Goal: Navigation & Orientation: Find specific page/section

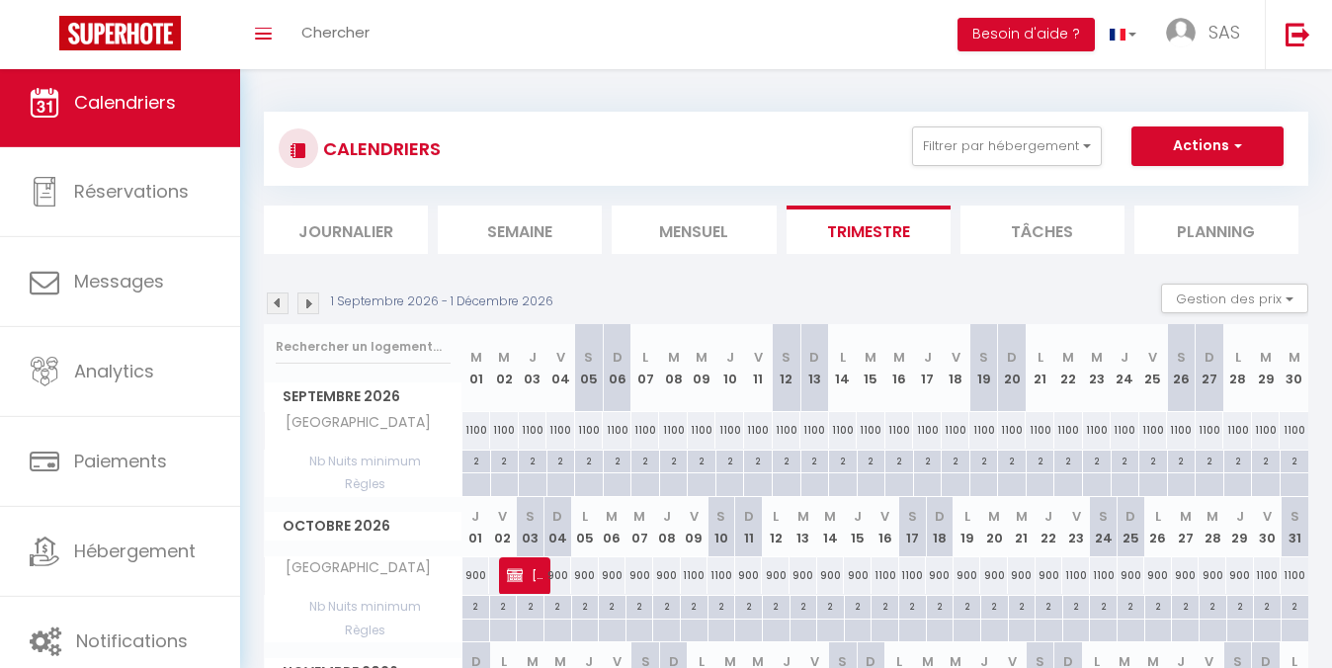
click at [697, 230] on li "Mensuel" at bounding box center [694, 230] width 164 height 48
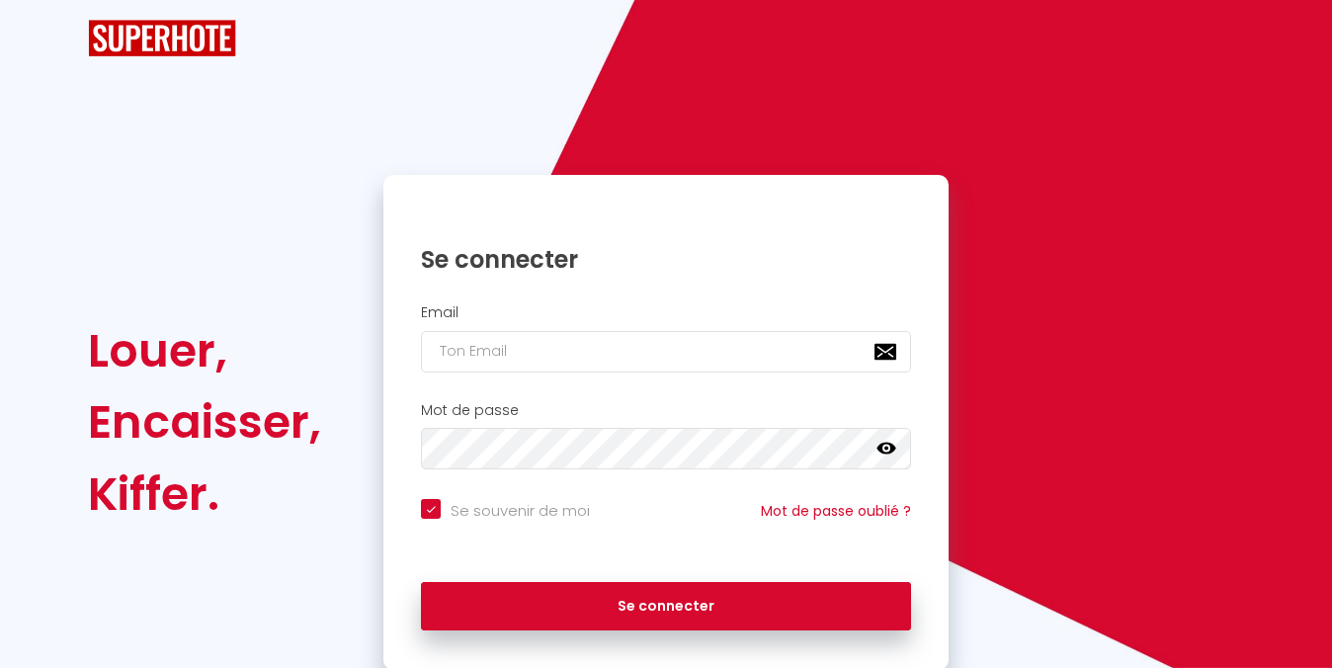
checkbox input "true"
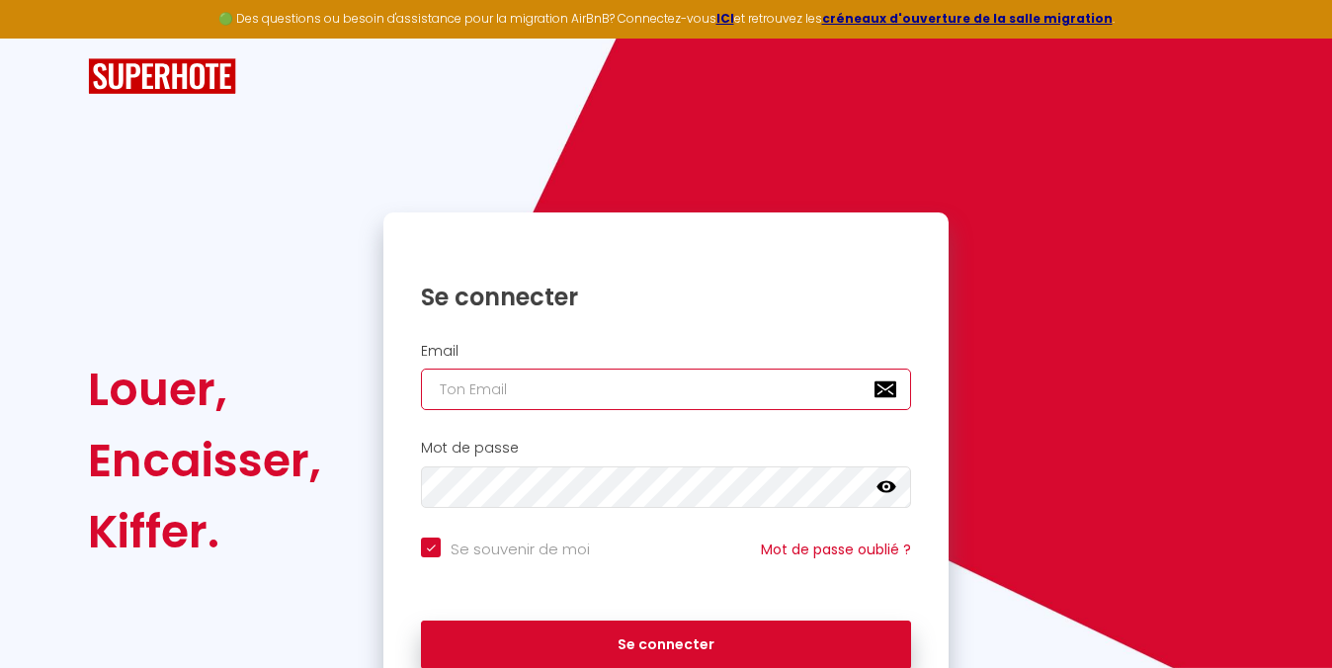
type input "[EMAIL_ADDRESS][DOMAIN_NAME]"
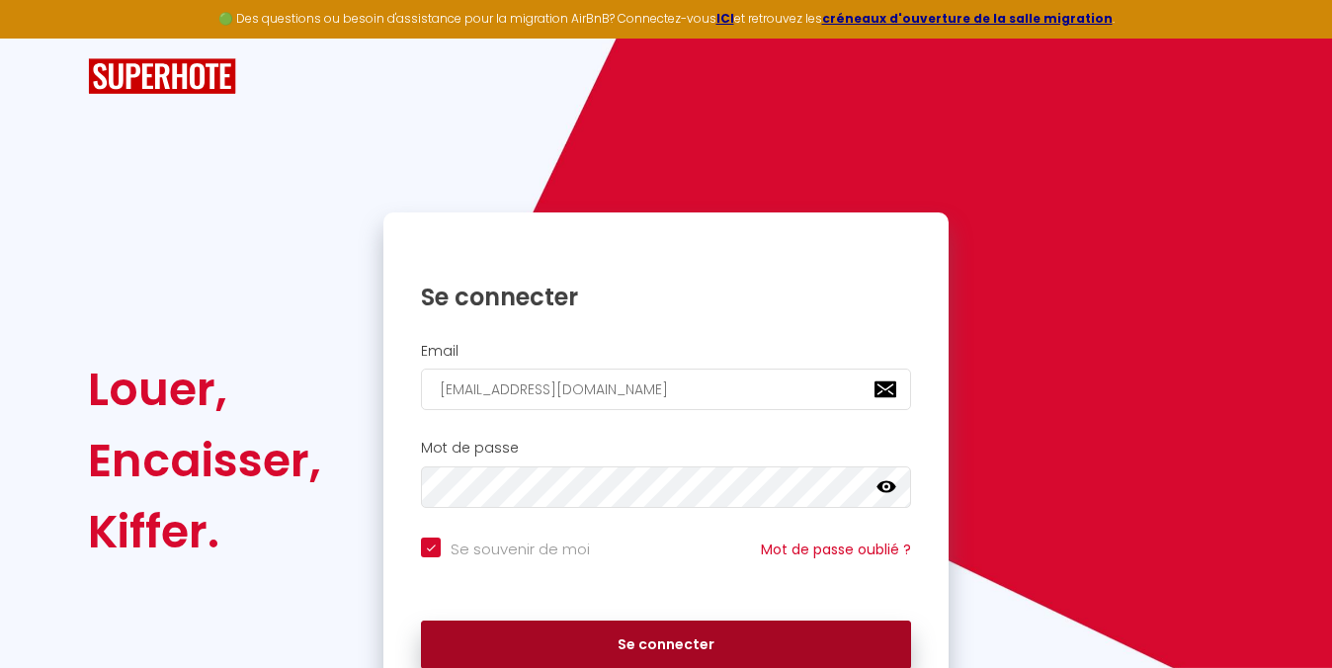
click at [560, 637] on button "Se connecter" at bounding box center [666, 645] width 490 height 49
checkbox input "true"
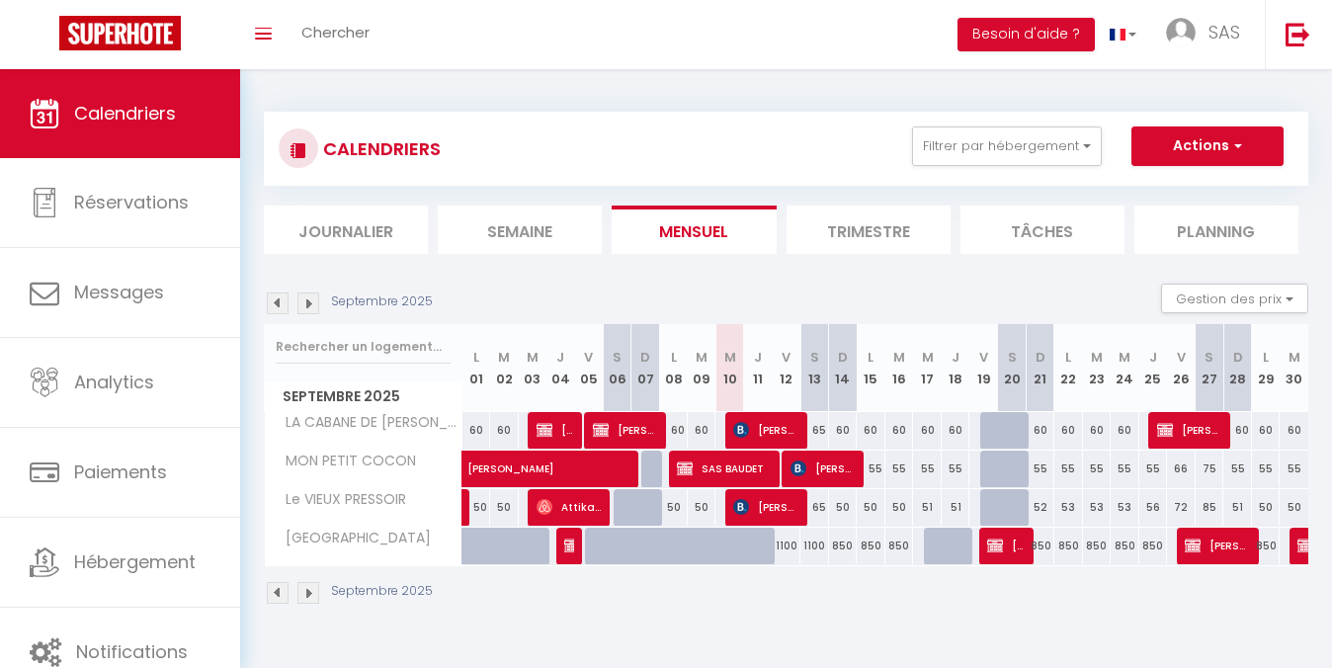
click at [306, 303] on img at bounding box center [308, 303] width 22 height 22
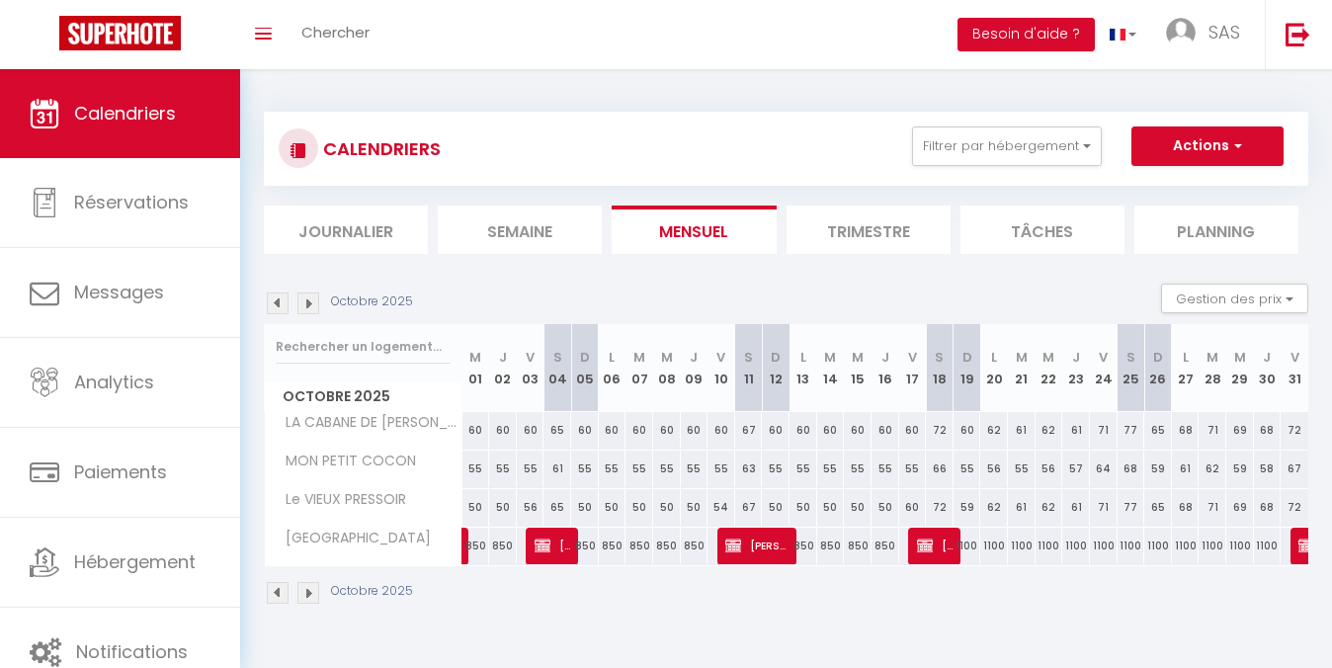
scroll to position [69, 0]
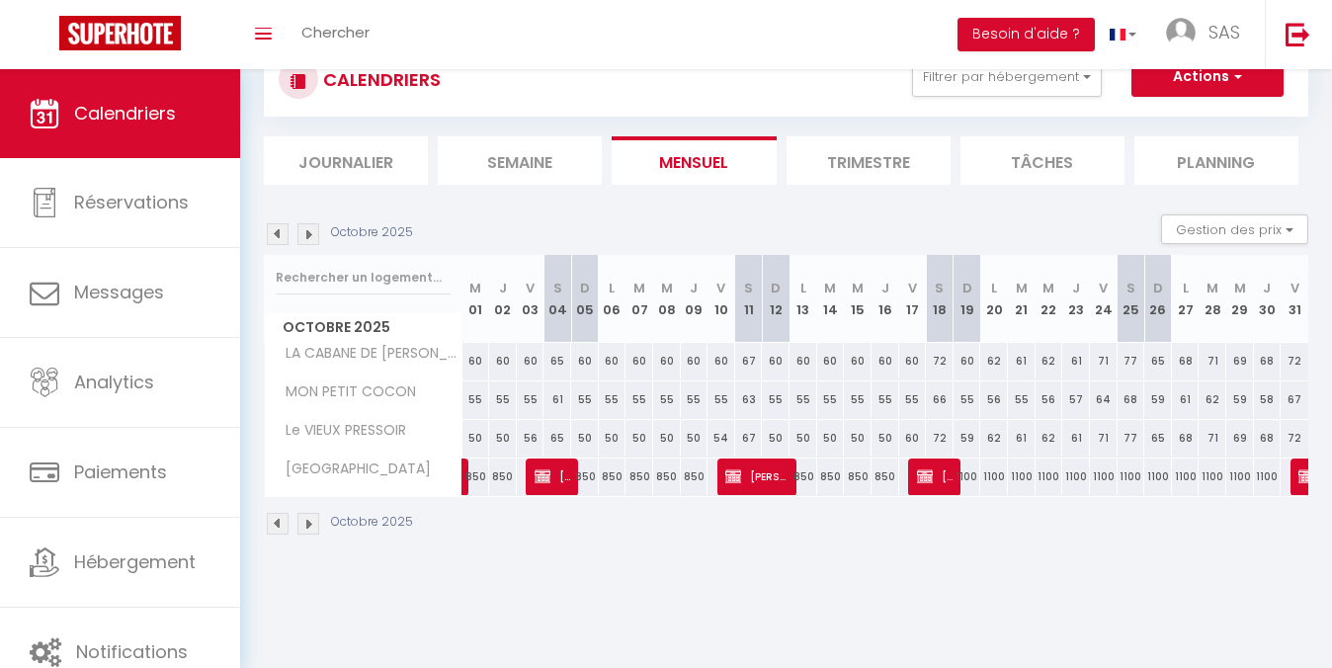
click at [308, 228] on img at bounding box center [308, 234] width 22 height 22
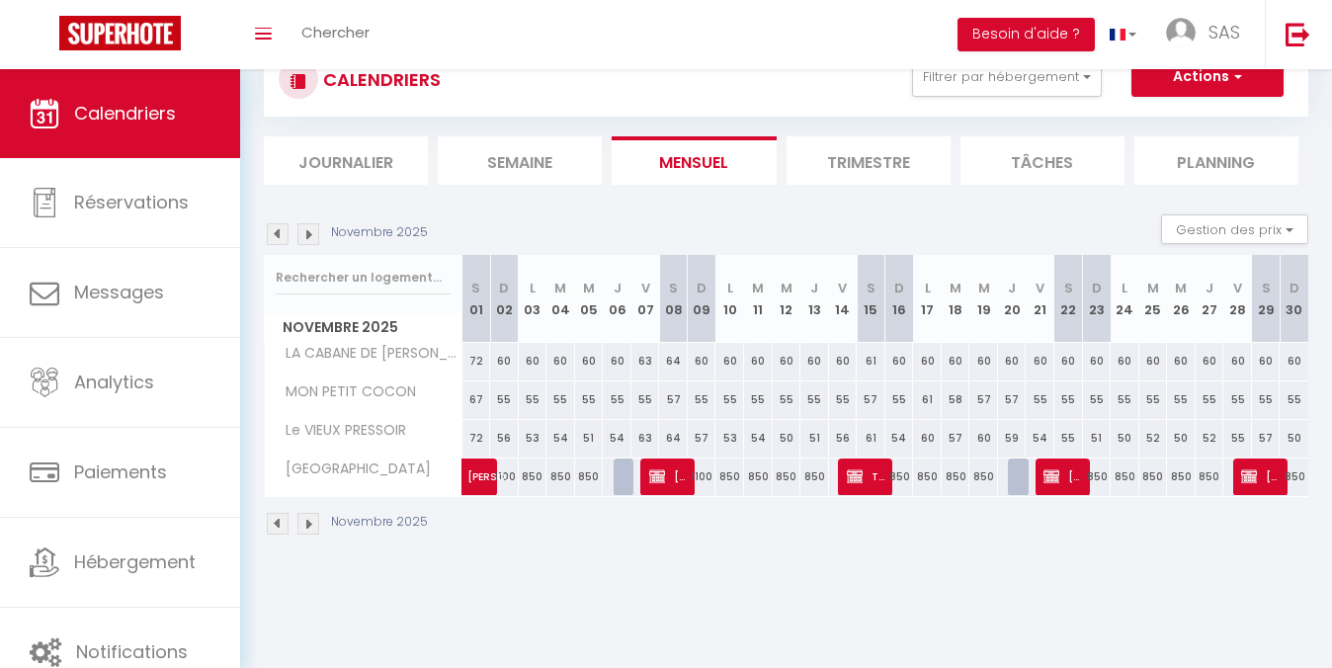
click at [315, 235] on img at bounding box center [308, 234] width 22 height 22
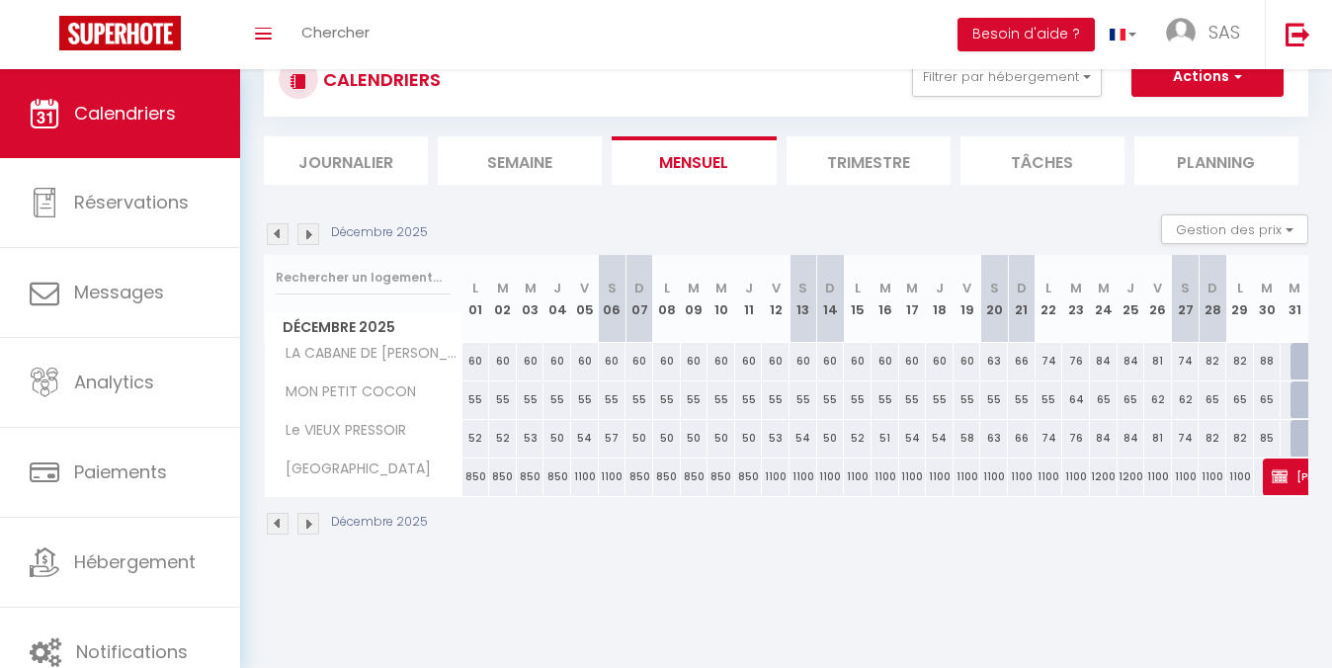
click at [314, 234] on img at bounding box center [308, 234] width 22 height 22
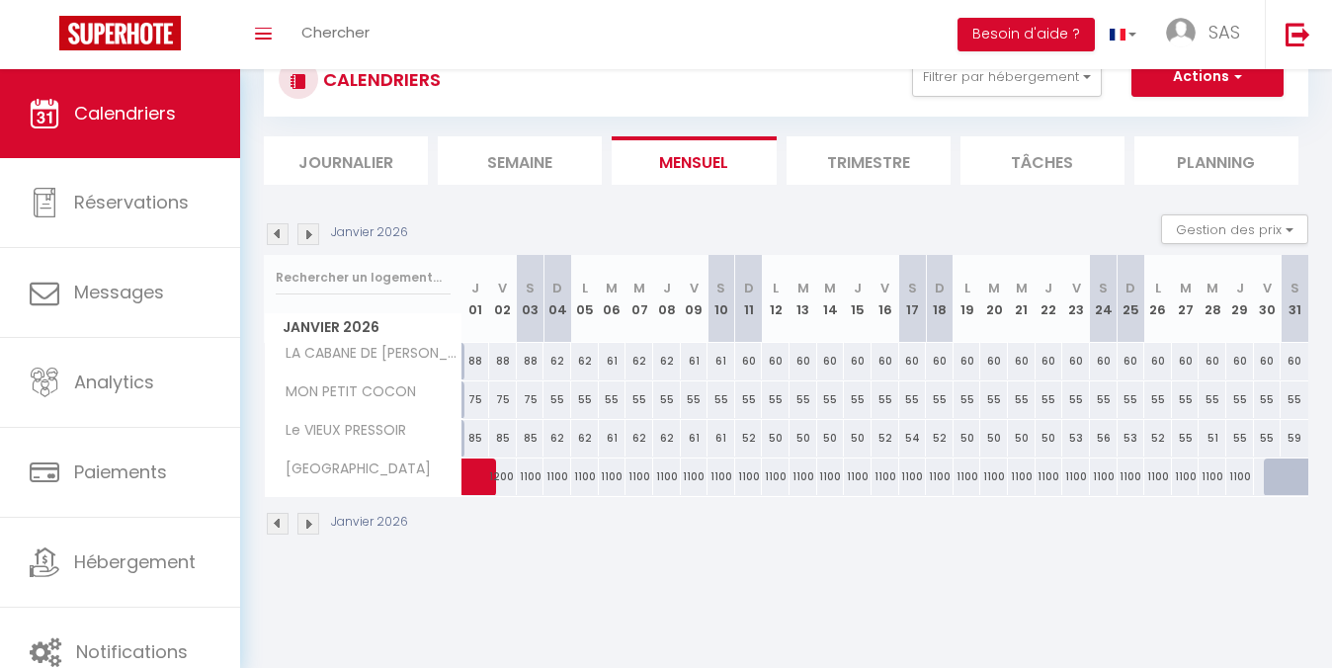
click at [314, 234] on img at bounding box center [308, 234] width 22 height 22
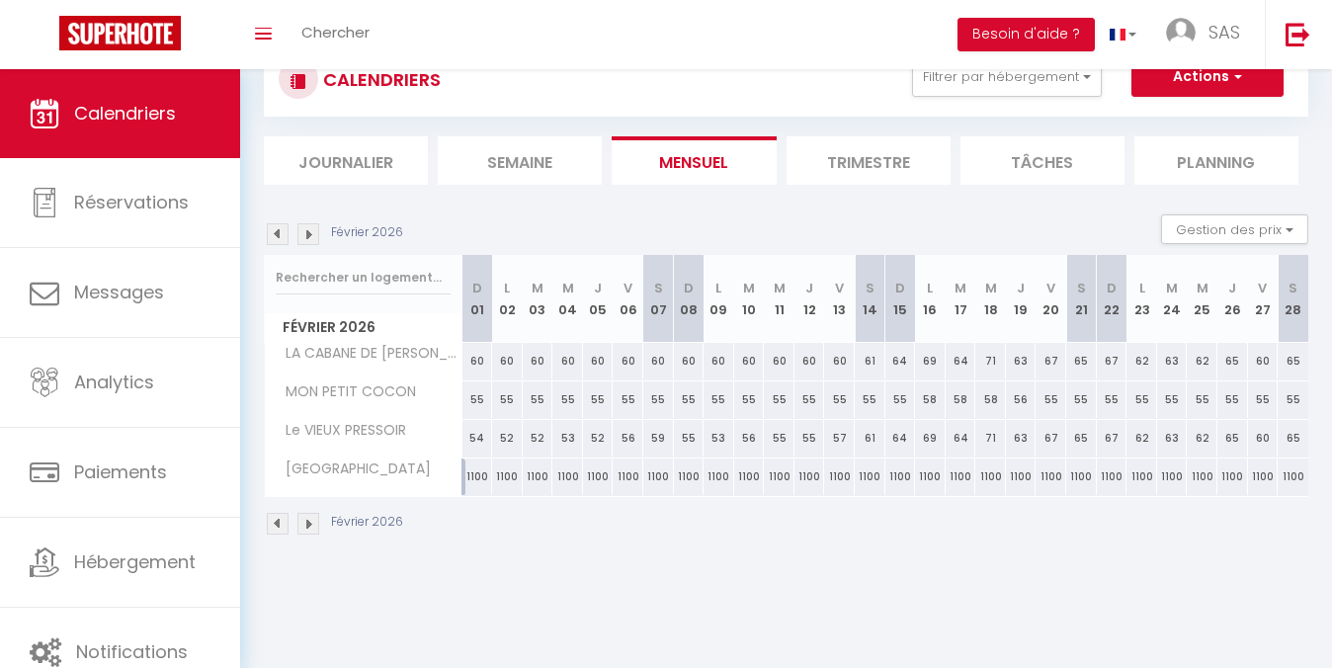
click at [314, 234] on img at bounding box center [308, 234] width 22 height 22
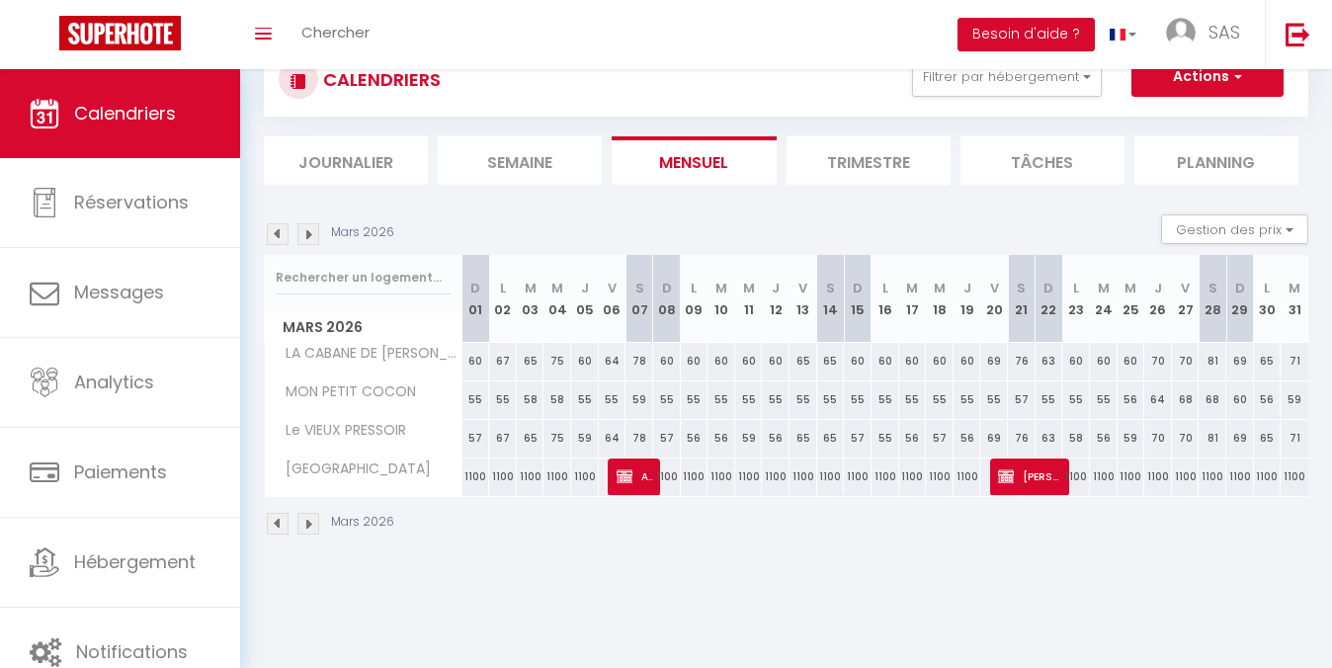
click at [314, 234] on img at bounding box center [308, 234] width 22 height 22
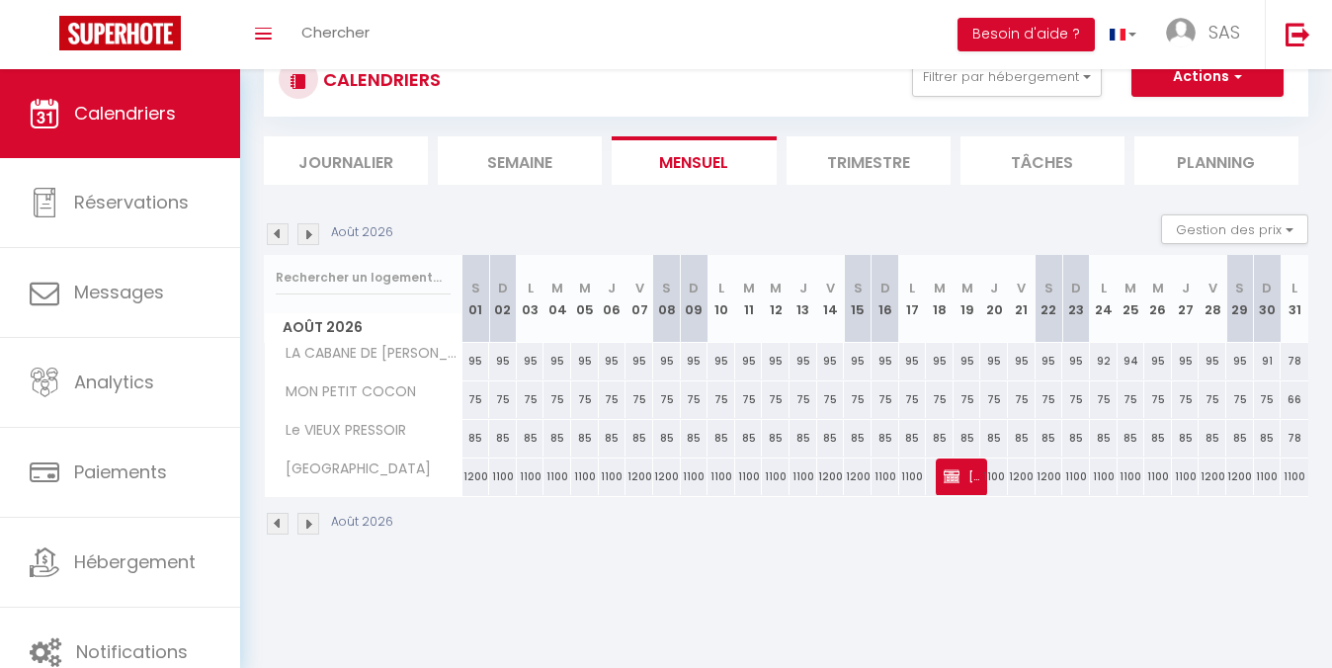
click at [314, 234] on img at bounding box center [308, 234] width 22 height 22
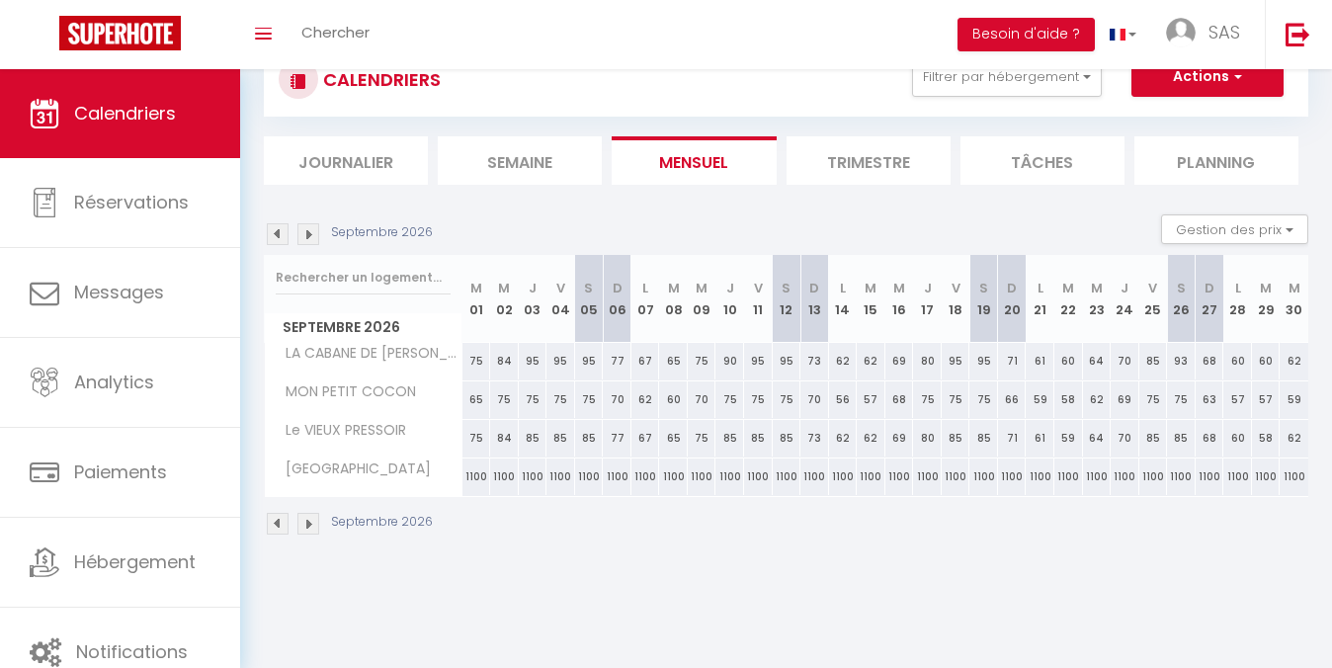
click at [314, 234] on img at bounding box center [308, 234] width 22 height 22
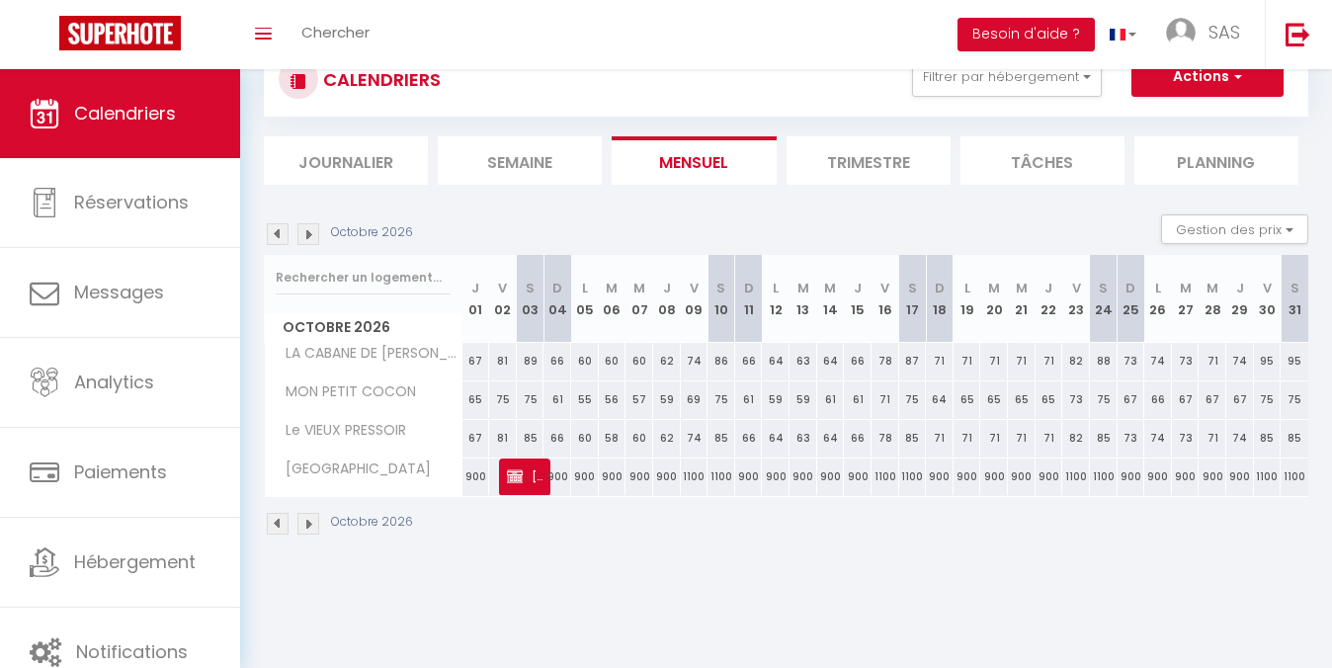
click at [314, 234] on img at bounding box center [308, 234] width 22 height 22
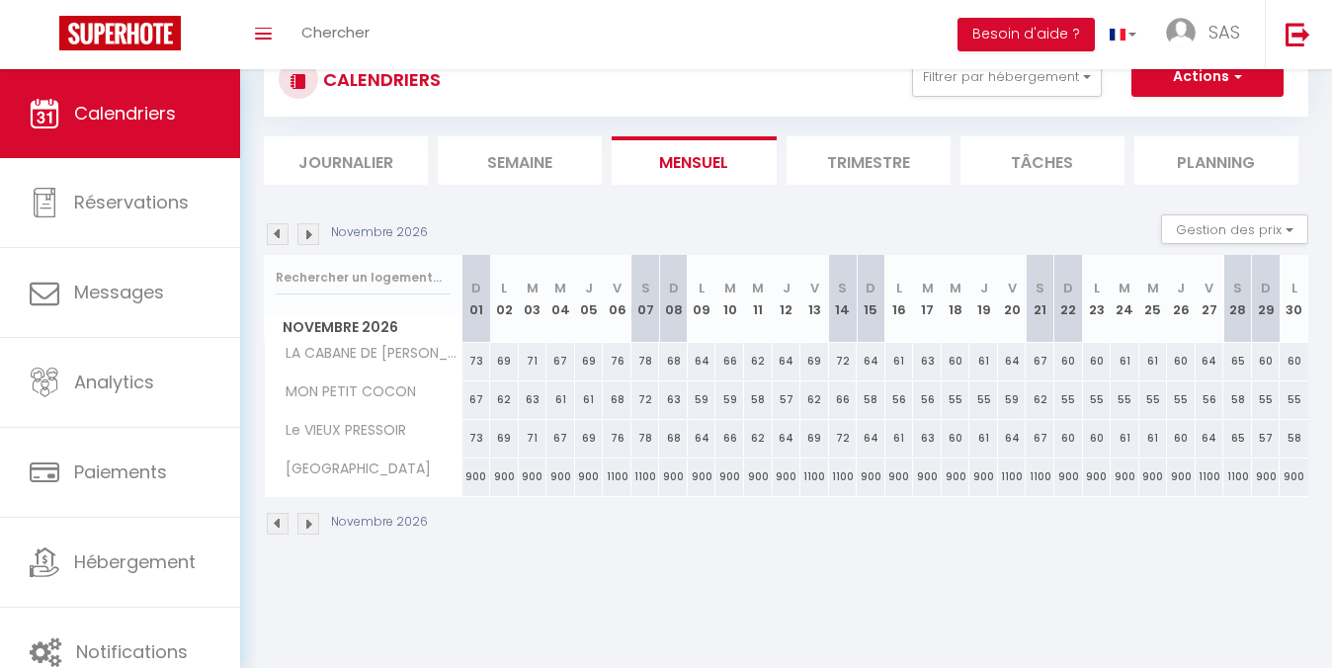
click at [314, 234] on img at bounding box center [308, 234] width 22 height 22
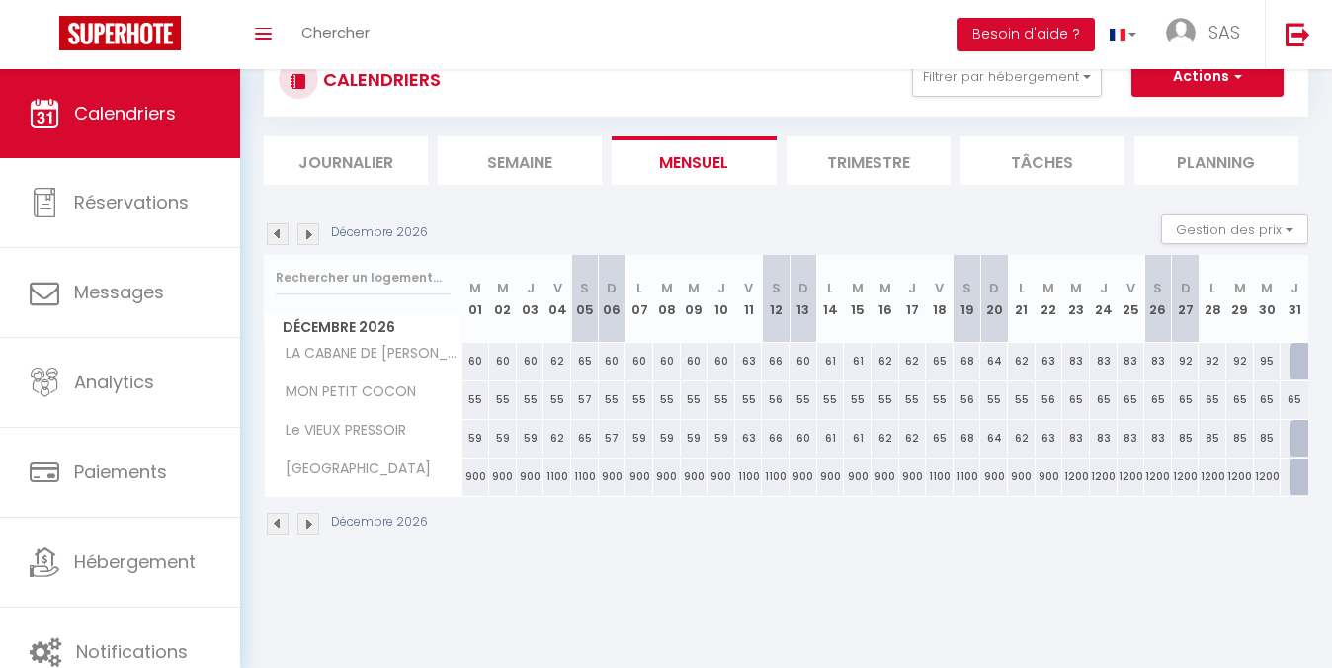
click at [314, 234] on img at bounding box center [308, 234] width 22 height 22
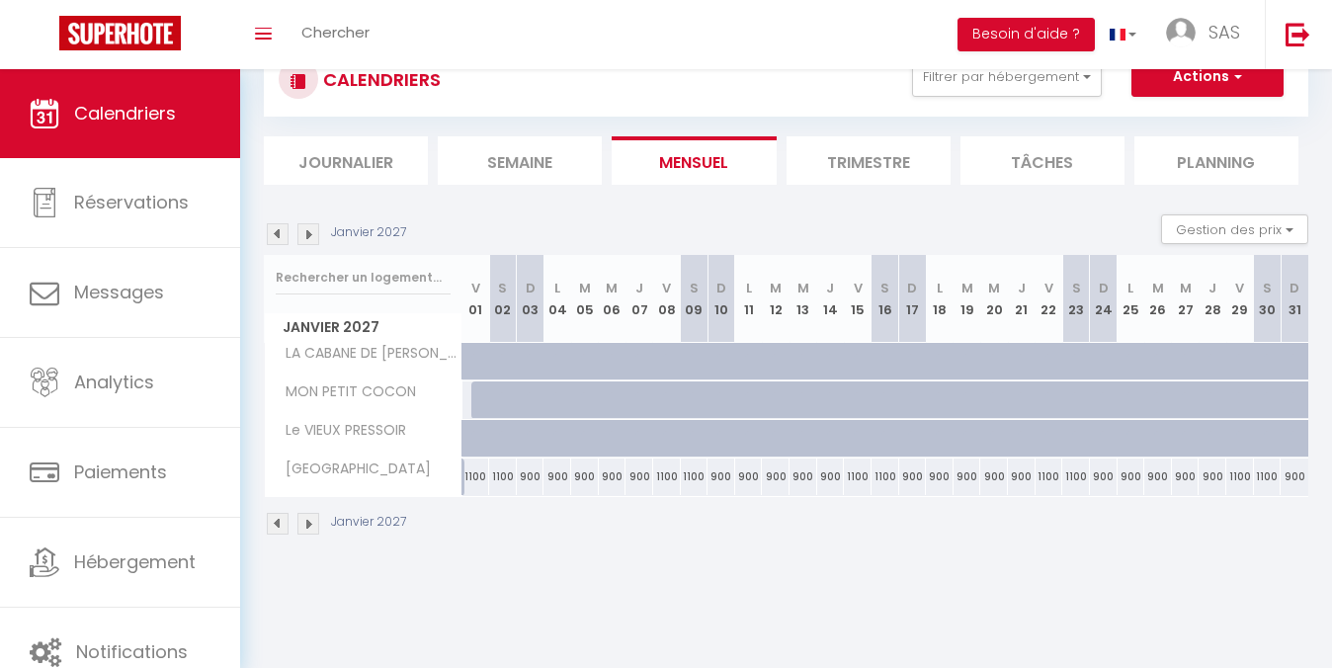
click at [314, 234] on img at bounding box center [308, 234] width 22 height 22
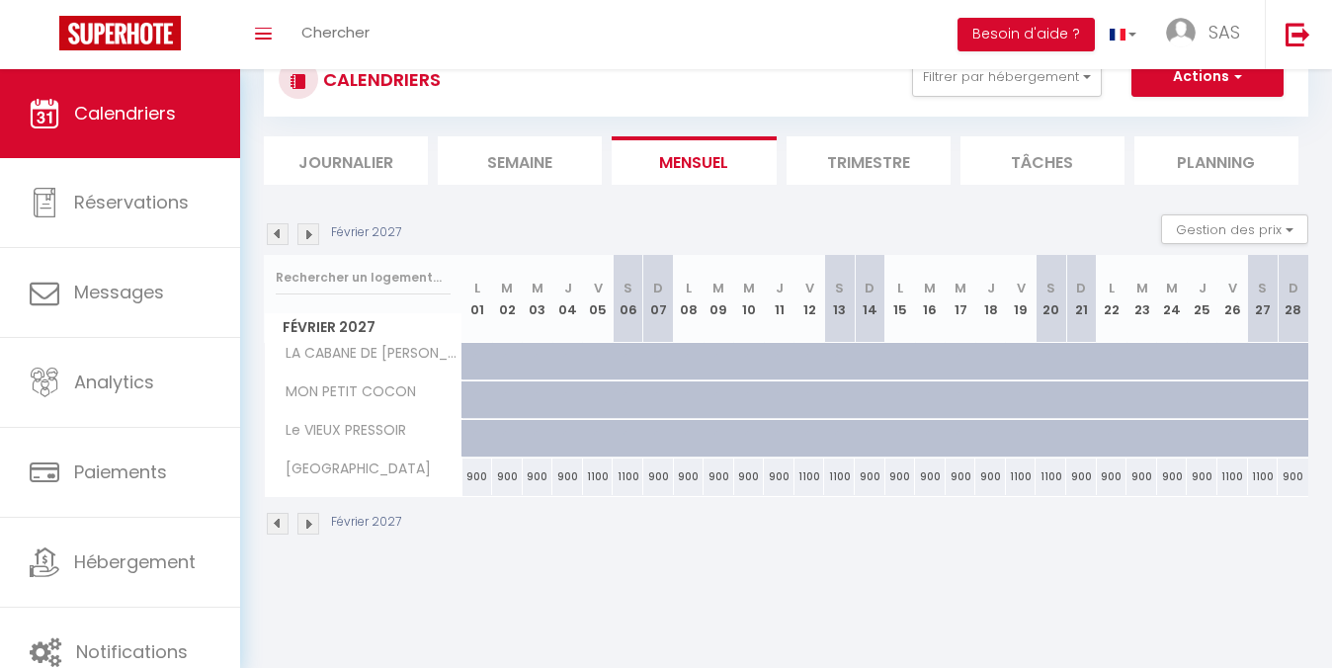
click at [314, 234] on img at bounding box center [308, 234] width 22 height 22
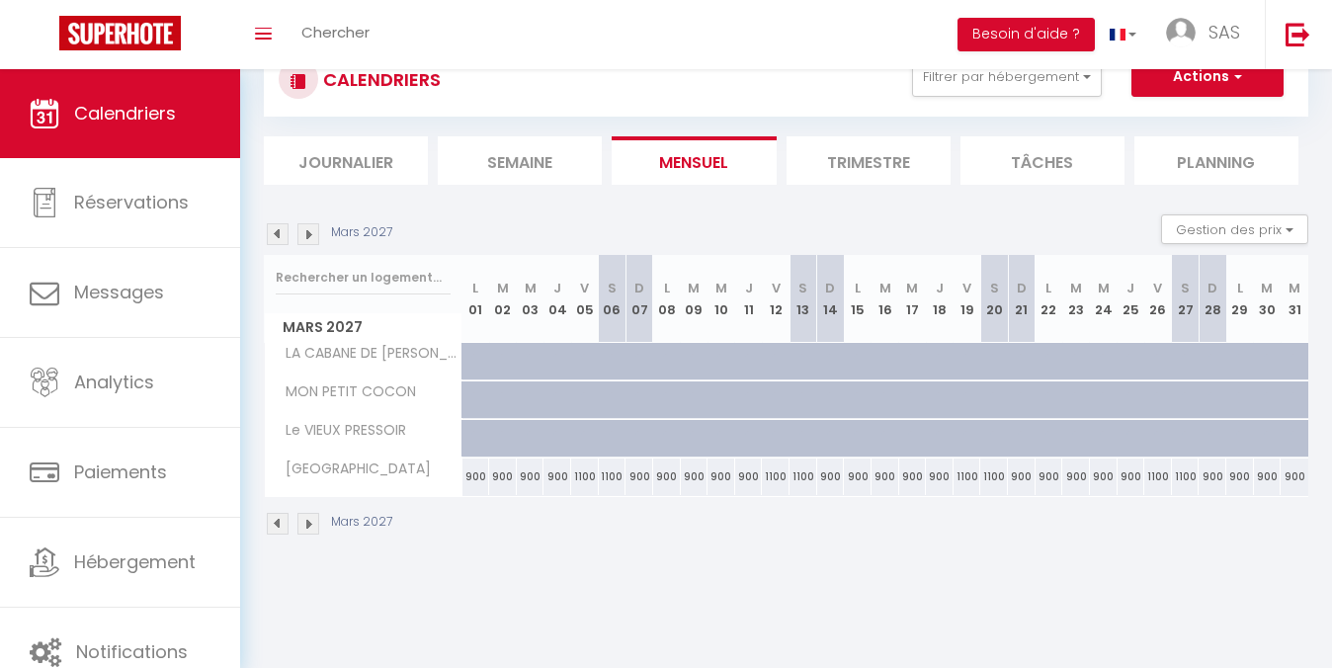
click at [314, 234] on img at bounding box center [308, 234] width 22 height 22
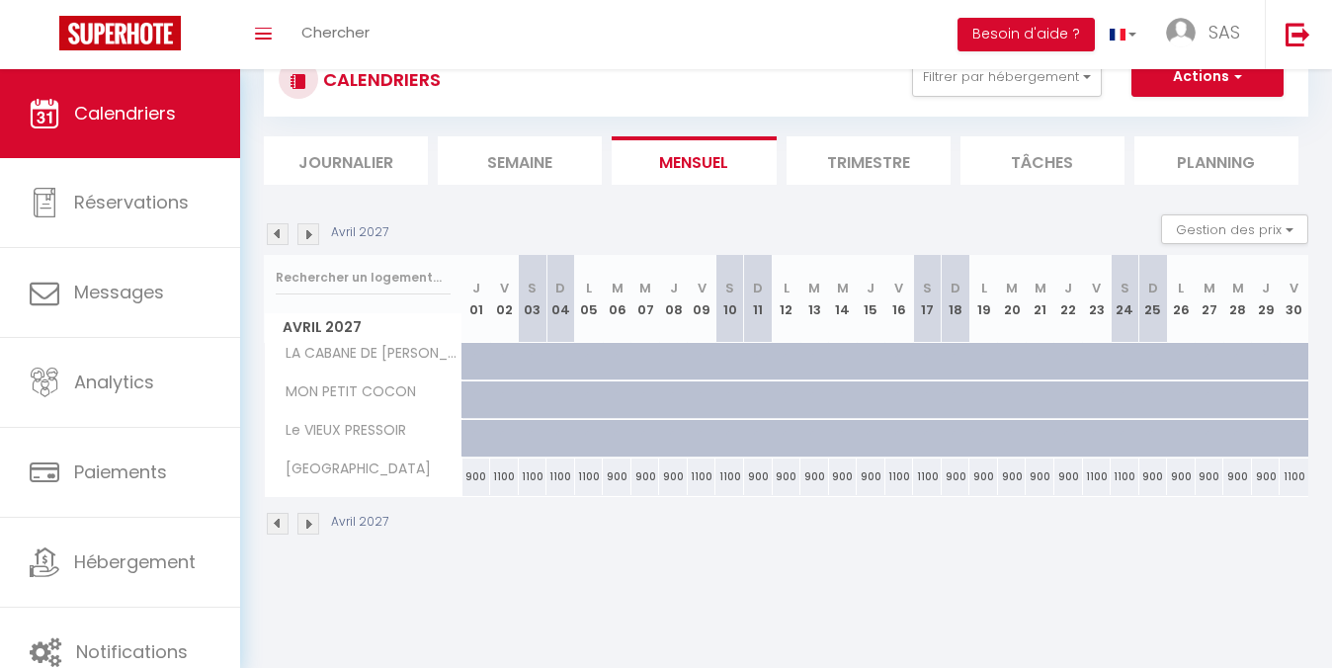
click at [314, 234] on img at bounding box center [308, 234] width 22 height 22
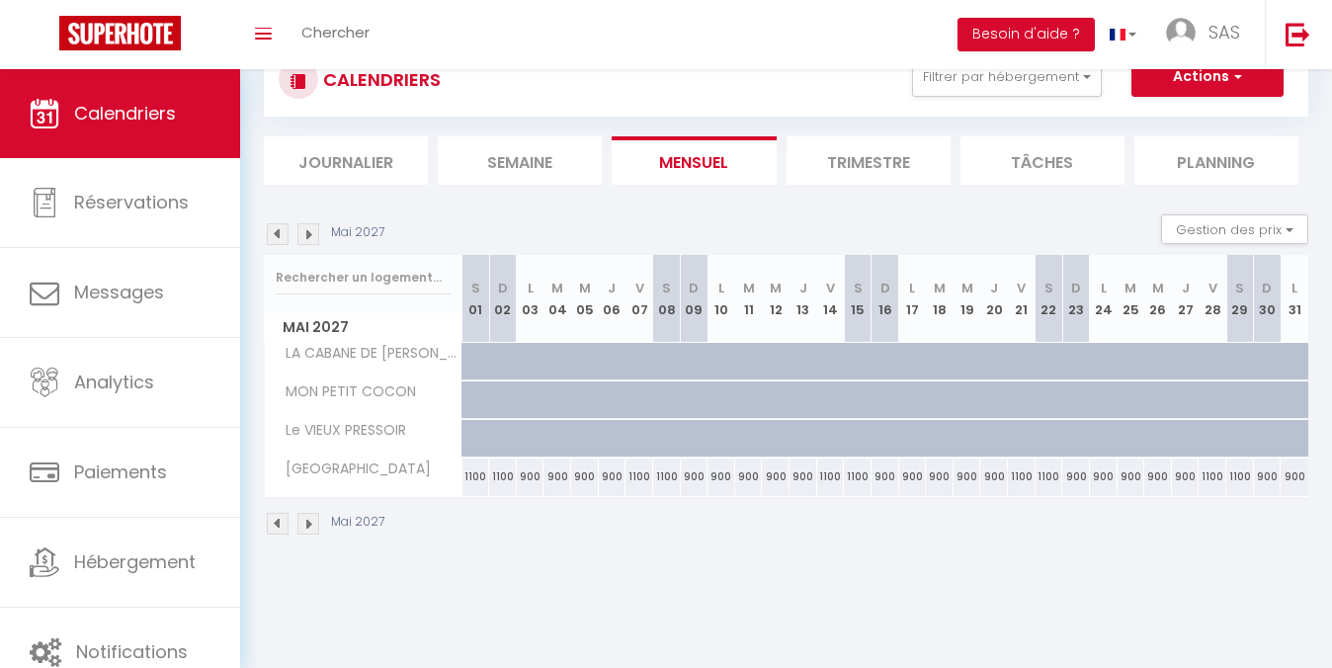
click at [314, 234] on img at bounding box center [308, 234] width 22 height 22
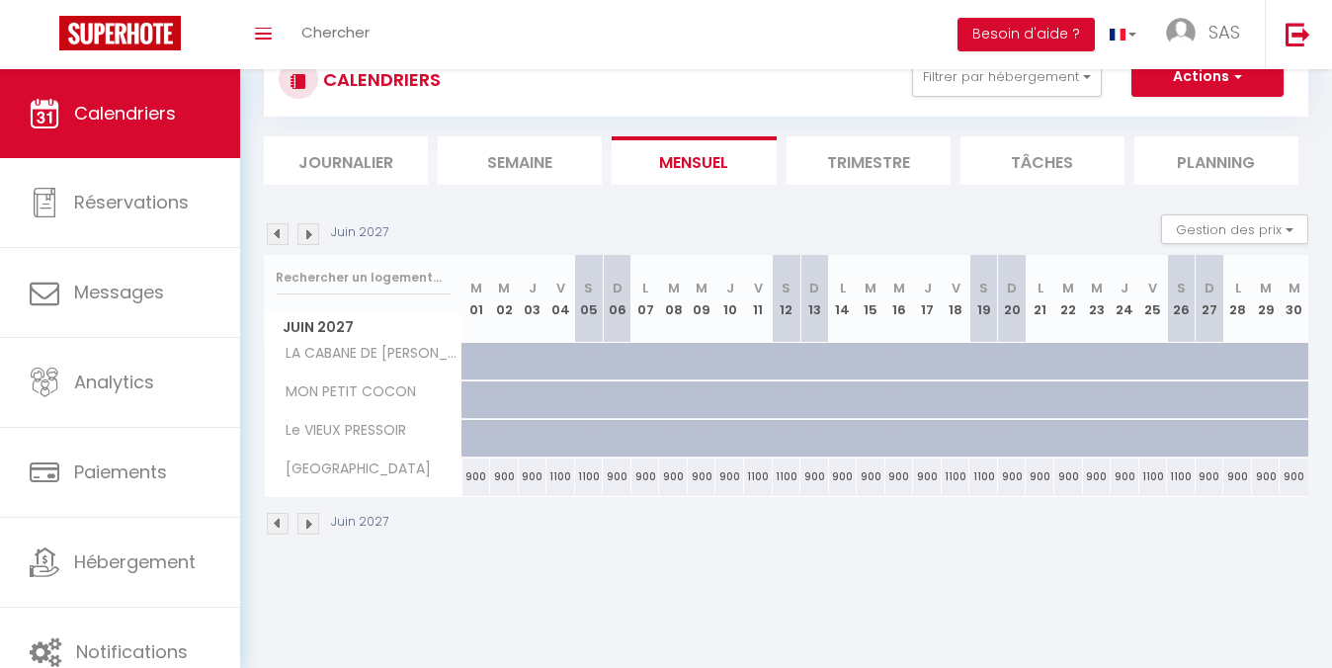
click at [314, 235] on img at bounding box center [308, 234] width 22 height 22
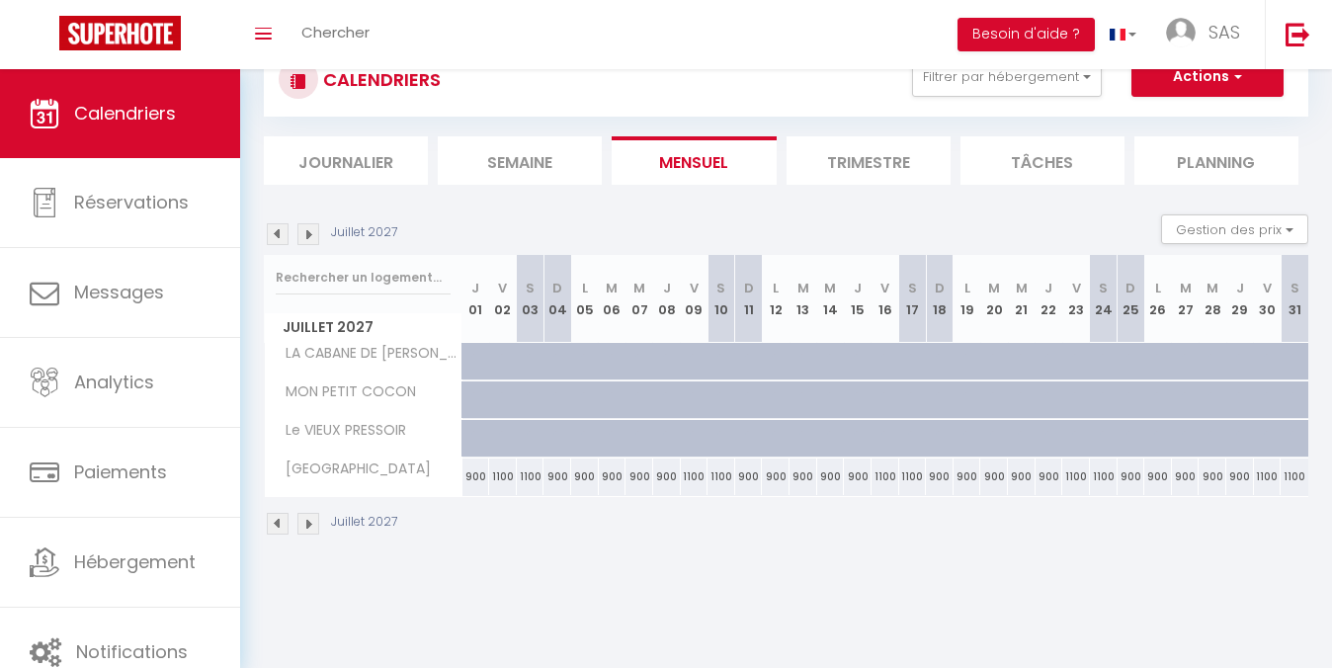
click at [314, 235] on img at bounding box center [308, 234] width 22 height 22
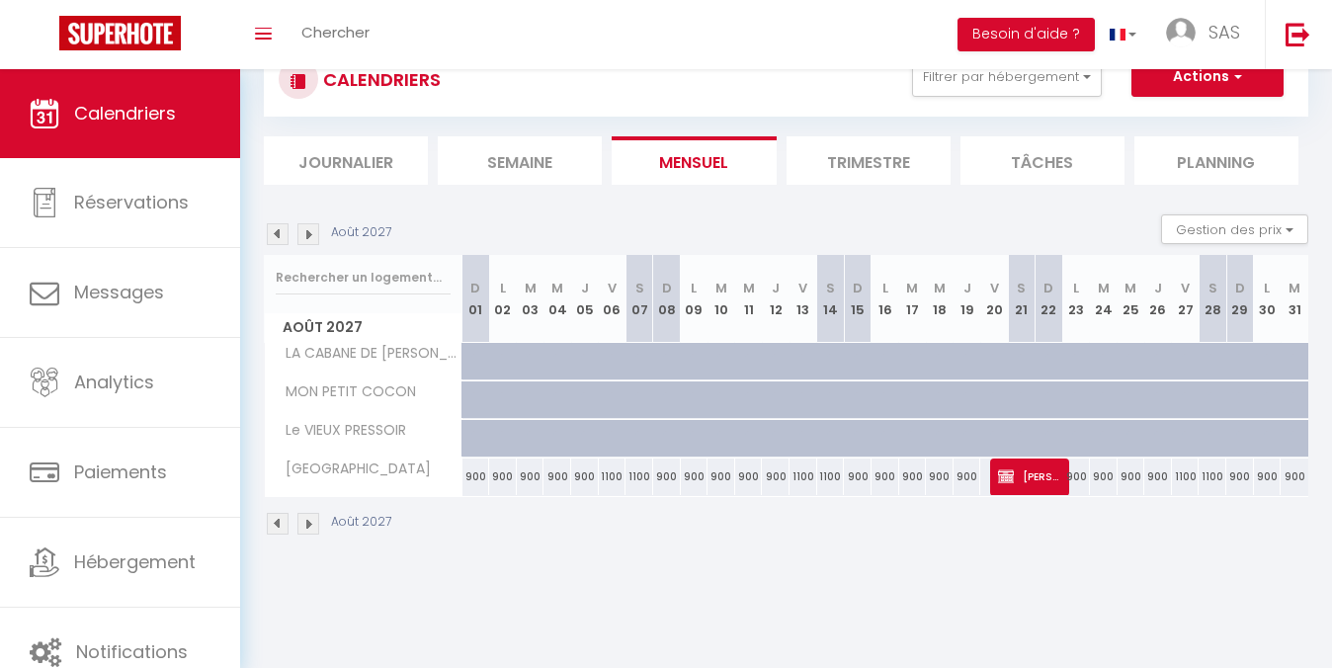
click at [314, 234] on img at bounding box center [308, 234] width 22 height 22
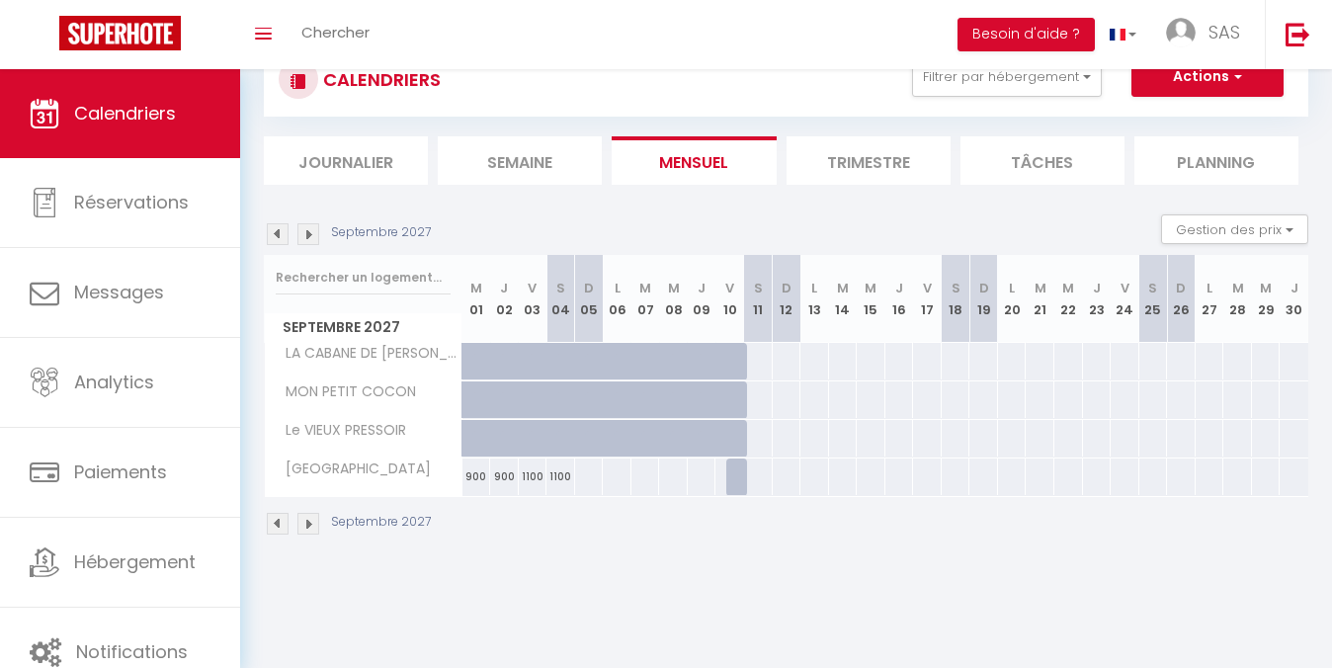
click at [314, 234] on img at bounding box center [308, 234] width 22 height 22
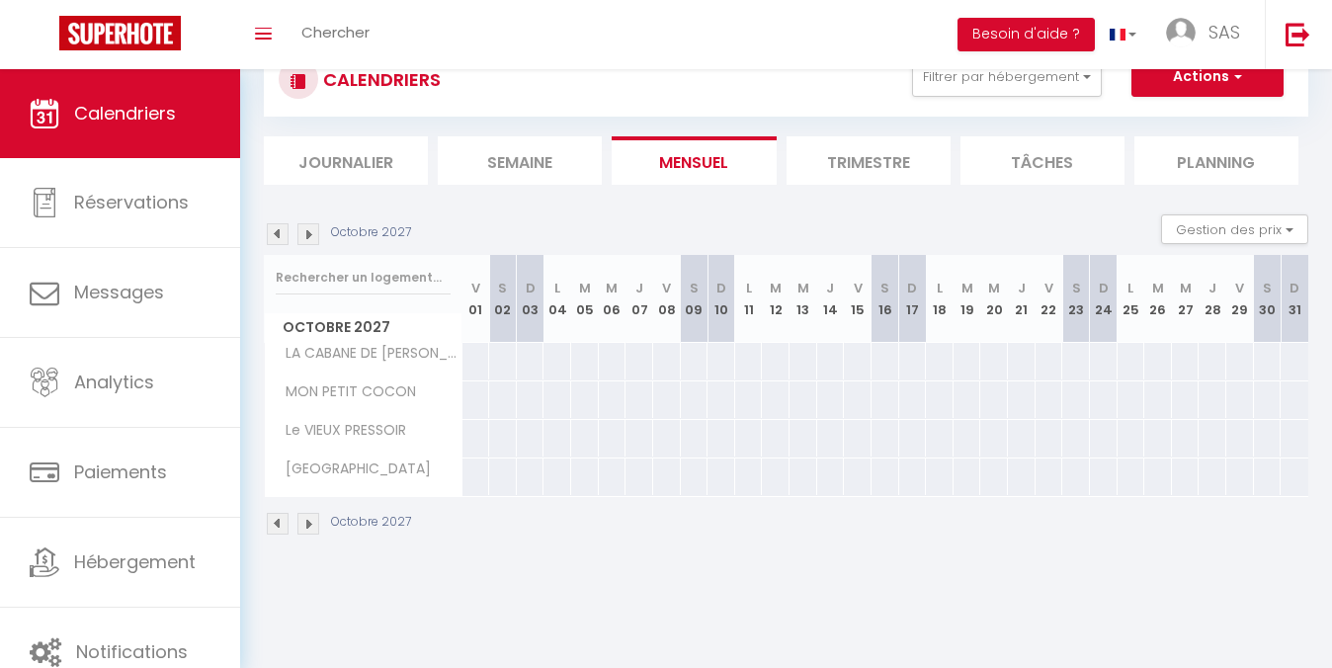
click at [314, 234] on img at bounding box center [308, 234] width 22 height 22
